Goal: Task Accomplishment & Management: Manage account settings

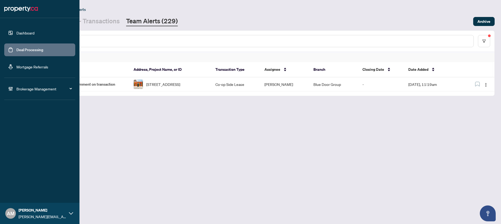
click at [27, 52] on link "Deal Processing" at bounding box center [29, 49] width 27 height 5
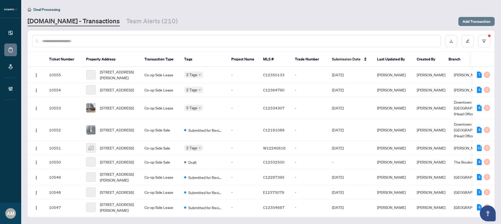
click at [477, 20] on span "Add Transaction" at bounding box center [477, 21] width 28 height 8
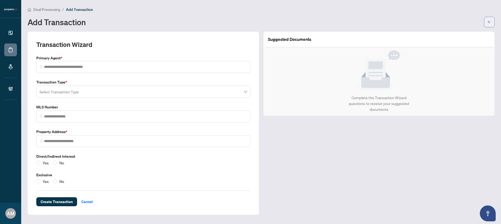
click at [487, 22] on button "button" at bounding box center [489, 22] width 11 height 11
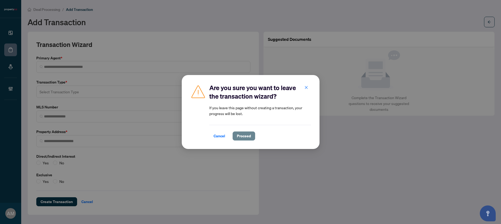
click at [247, 135] on span "Proceed" at bounding box center [244, 136] width 14 height 8
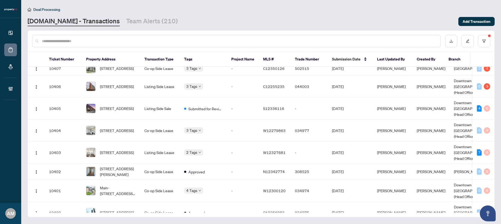
scroll to position [2802, 0]
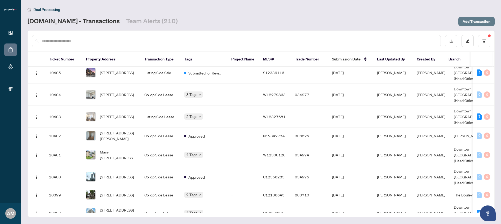
click at [479, 23] on span "Add Transaction" at bounding box center [477, 21] width 28 height 8
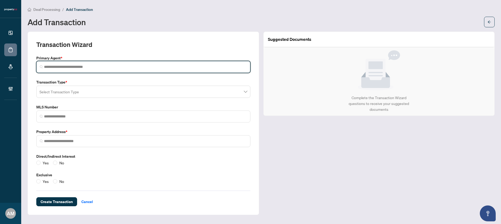
click at [85, 68] on input "search" at bounding box center [145, 67] width 203 height 6
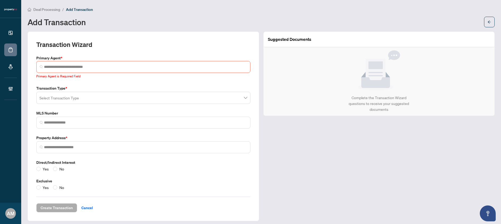
click at [49, 11] on span "Deal Processing" at bounding box center [46, 9] width 27 height 5
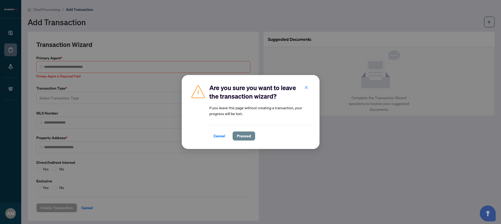
click at [237, 136] on span "Proceed" at bounding box center [244, 136] width 14 height 8
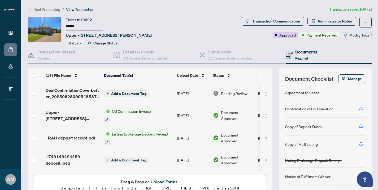
click at [40, 10] on span "Deal Processing" at bounding box center [46, 9] width 27 height 5
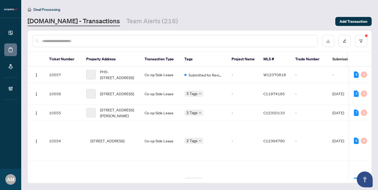
click at [84, 38] on input "text" at bounding box center [177, 41] width 271 height 6
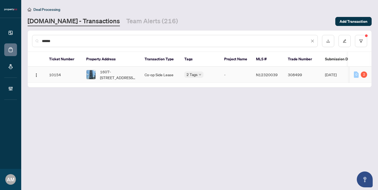
type input "******"
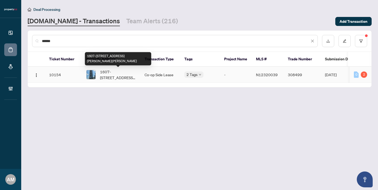
click at [126, 76] on span "1607-7890 Jane St, Vaughan, Ontario L4K 0K9, Canada" at bounding box center [118, 75] width 36 height 12
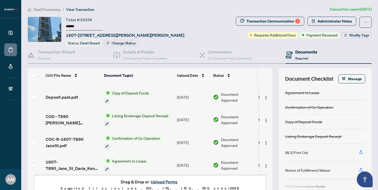
scroll to position [132, 0]
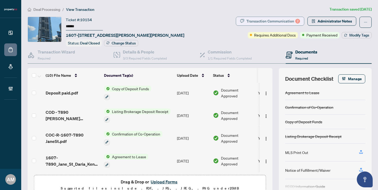
click at [266, 22] on div "Transaction Communication 2" at bounding box center [273, 21] width 54 height 8
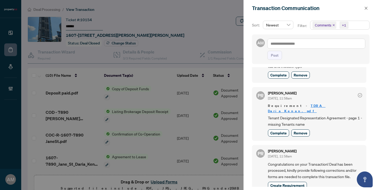
scroll to position [1, 0]
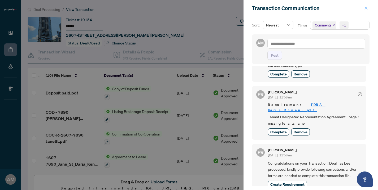
click at [364, 8] on button "button" at bounding box center [365, 8] width 7 height 6
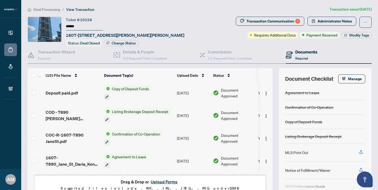
click at [42, 8] on span "Deal Processing" at bounding box center [46, 9] width 27 height 5
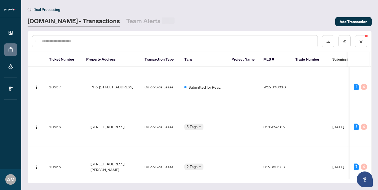
click at [84, 41] on input "text" at bounding box center [177, 41] width 271 height 6
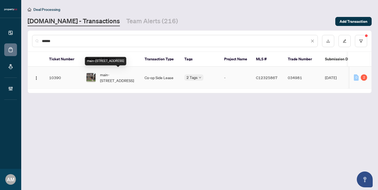
type input "******"
click at [129, 74] on span "main-563 Ossington Ave, Toronto, Ontario M6G 3T4, Canada" at bounding box center [118, 78] width 36 height 12
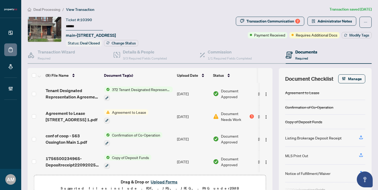
scroll to position [109, 0]
click at [277, 24] on div "Transaction Communication 2" at bounding box center [273, 21] width 54 height 8
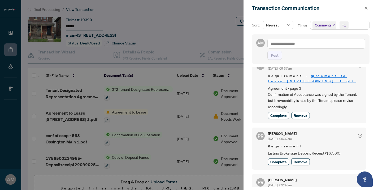
scroll to position [0, 0]
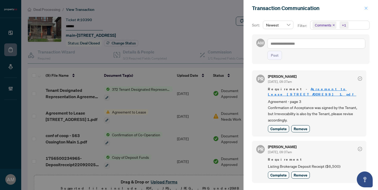
click at [363, 9] on button "button" at bounding box center [365, 8] width 7 height 6
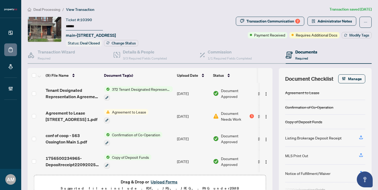
click at [52, 8] on span "Deal Processing" at bounding box center [46, 9] width 27 height 5
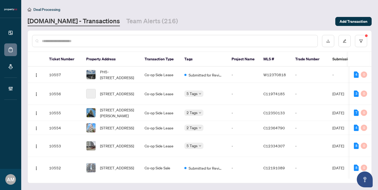
click at [101, 42] on input "text" at bounding box center [177, 41] width 271 height 6
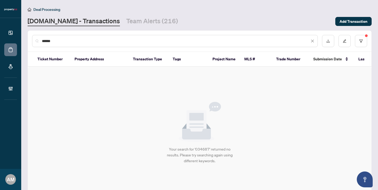
type input "******"
drag, startPoint x: 61, startPoint y: 38, endPoint x: 18, endPoint y: 41, distance: 43.0
click at [18, 41] on div "Dashboard Deal Processing Mortgage Referrals Brokerage Management AM Alexis Mac…" at bounding box center [189, 95] width 378 height 190
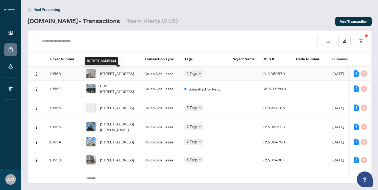
click at [112, 76] on span "1509-85 East Liberty St, Toronto, Ontario M6K 3R4, Canada" at bounding box center [117, 74] width 34 height 6
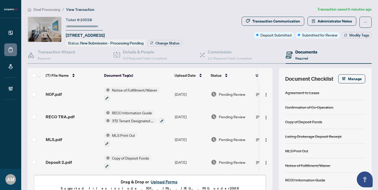
click at [54, 9] on span "Deal Processing" at bounding box center [46, 9] width 27 height 5
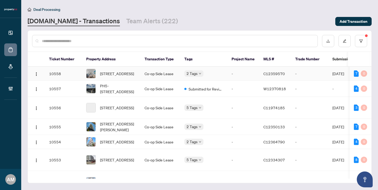
click at [55, 71] on td "10558" at bounding box center [63, 74] width 37 height 14
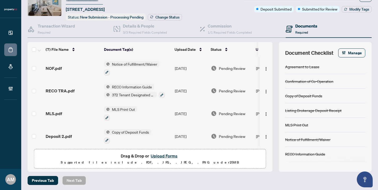
scroll to position [26, 0]
click at [231, 34] on div "Commission 1/1 Required Fields Completed" at bounding box center [243, 28] width 86 height 17
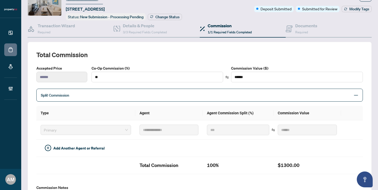
type textarea "**********"
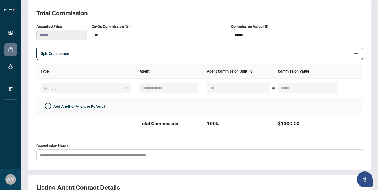
scroll to position [9, 0]
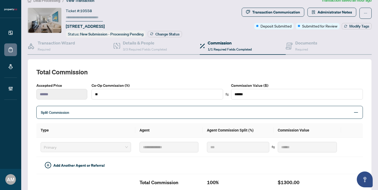
click at [48, 1] on span "Deal Processing" at bounding box center [46, 0] width 27 height 5
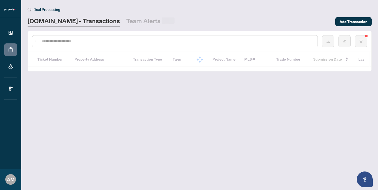
click at [103, 43] on input "text" at bounding box center [177, 41] width 271 height 6
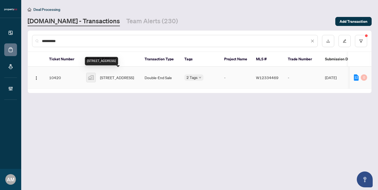
type input "**********"
click at [120, 75] on span "46 Portage Avenue, North York, ON, Canada" at bounding box center [117, 78] width 34 height 6
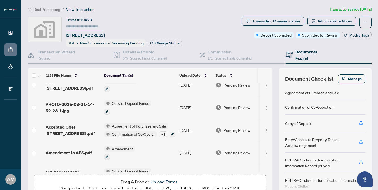
scroll to position [167, 0]
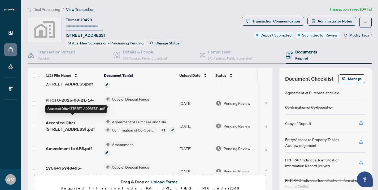
click at [77, 120] on span "Accepted Offer 46 Portage Ave .pdf" at bounding box center [73, 126] width 54 height 13
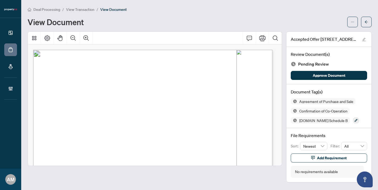
click at [55, 8] on span "Deal Processing" at bounding box center [46, 9] width 27 height 5
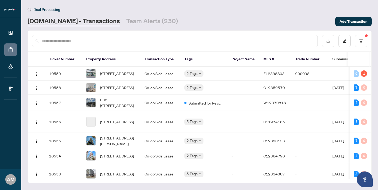
click at [103, 40] on input "text" at bounding box center [177, 41] width 271 height 6
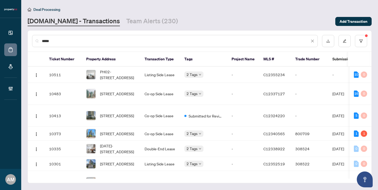
drag, startPoint x: 59, startPoint y: 43, endPoint x: 22, endPoint y: 40, distance: 37.0
click at [22, 40] on main "Deal Processing Property.ca - Transactions Team Alerts (230) Add Transaction **…" at bounding box center [199, 95] width 357 height 190
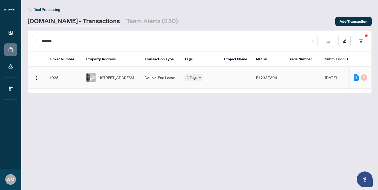
type input "*******"
click at [114, 78] on span "912-319 Carlaw Ave, Toronto, Ontario M4M 0A4, Canada" at bounding box center [117, 78] width 34 height 6
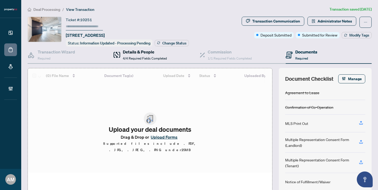
click at [135, 56] on span "4/4 Required Fields Completed" at bounding box center [145, 58] width 44 height 4
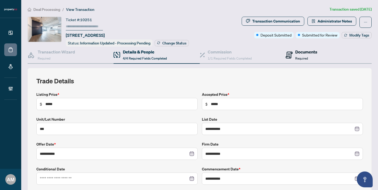
click at [295, 54] on div "Documents Required" at bounding box center [306, 55] width 22 height 12
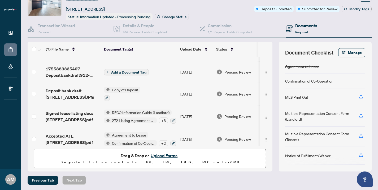
scroll to position [68, 0]
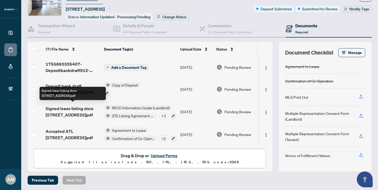
click at [76, 112] on span "Signed lease listing docs 912 - 319 Carlaw Ave.pdf" at bounding box center [73, 112] width 54 height 13
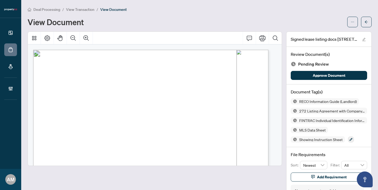
click at [73, 11] on span "View Transaction" at bounding box center [80, 9] width 28 height 5
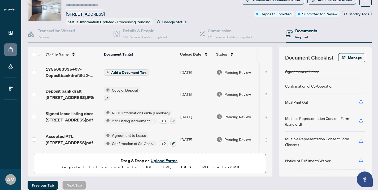
scroll to position [26, 0]
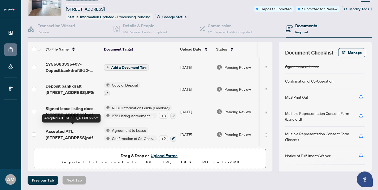
click at [77, 130] on span "Accepted ATL 912 - 319 Calraw Ave.pdf" at bounding box center [73, 134] width 54 height 13
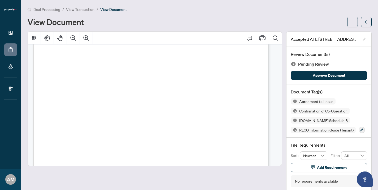
scroll to position [1703, 0]
click at [50, 8] on span "Deal Processing" at bounding box center [46, 9] width 27 height 5
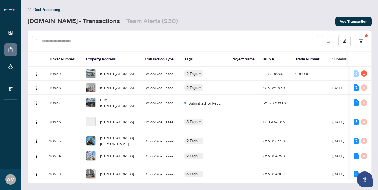
click at [86, 40] on input "text" at bounding box center [177, 41] width 271 height 6
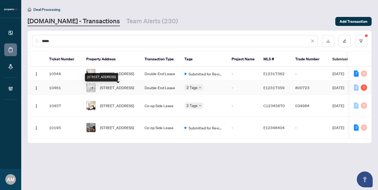
type input "*****"
click at [118, 88] on span "3-849 Broadview Ave, Toronto, Ontario M4K 2P9, Canada" at bounding box center [117, 88] width 34 height 6
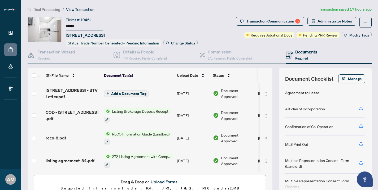
click at [297, 54] on div "Documents Required" at bounding box center [306, 55] width 22 height 12
click at [299, 54] on div "Documents Required" at bounding box center [306, 55] width 22 height 12
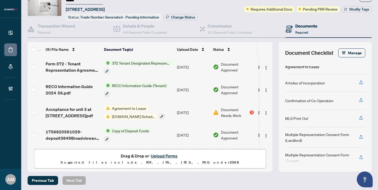
scroll to position [26, 0]
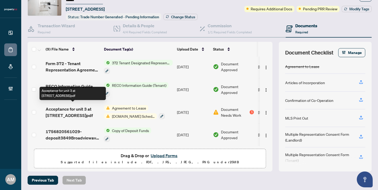
click at [74, 109] on span "Acceptance for unit 3 at 849 Broadview ave.pdf" at bounding box center [73, 112] width 54 height 13
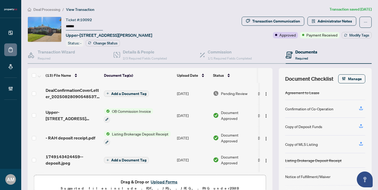
click at [299, 57] on span "Required" at bounding box center [301, 58] width 13 height 4
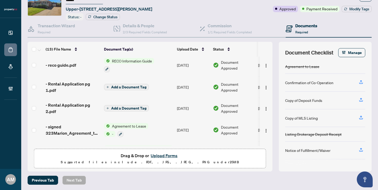
scroll to position [192, 0]
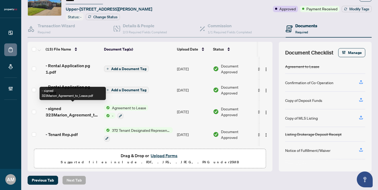
click at [69, 113] on span "- signed 323Marion_Agreement_to_Lease.pdf" at bounding box center [73, 112] width 54 height 13
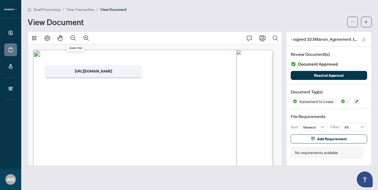
click at [78, 10] on span "View Transaction" at bounding box center [80, 9] width 28 height 5
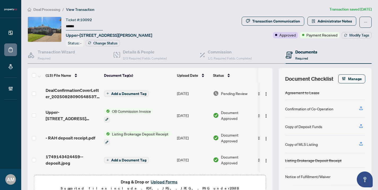
click at [43, 10] on span "Deal Processing" at bounding box center [46, 9] width 27 height 5
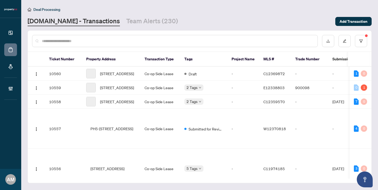
click at [69, 38] on input "text" at bounding box center [177, 41] width 271 height 6
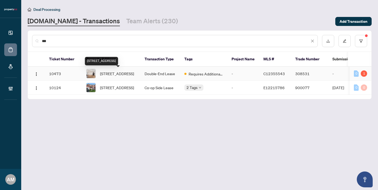
type input "***"
click at [123, 77] on span "4-193 Augusta Ave, Toronto, Ontario M5T 2L4, Canada" at bounding box center [117, 74] width 34 height 6
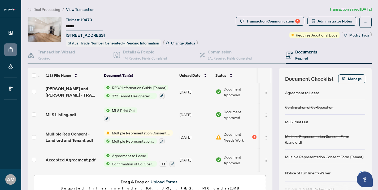
scroll to position [158, 0]
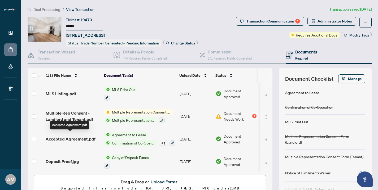
click at [84, 137] on span "Accepted Agreement.pdf" at bounding box center [71, 139] width 50 height 6
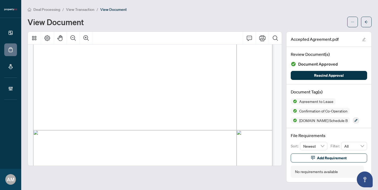
scroll to position [755, 0]
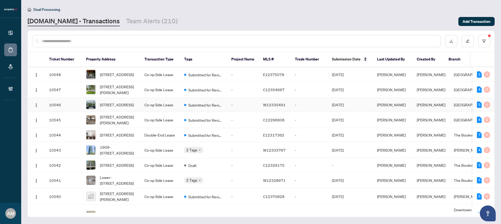
scroll to position [127, 0]
